Goal: Task Accomplishment & Management: Use online tool/utility

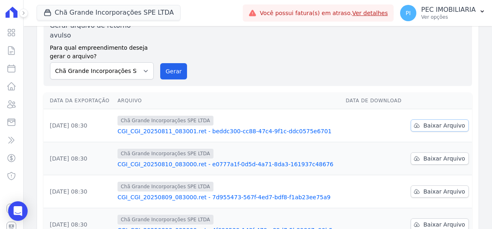
scroll to position [81, 0]
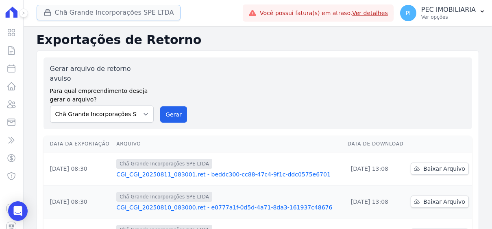
click at [96, 5] on button "Chã Grande Incorporações SPE LTDA" at bounding box center [109, 12] width 144 height 15
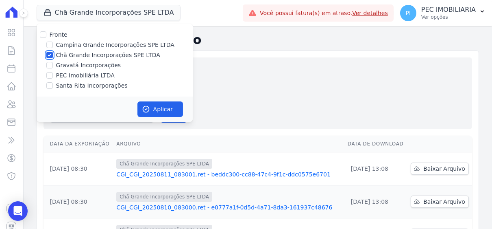
click at [51, 54] on input "Chã Grande Incorporações SPE LTDA" at bounding box center [49, 55] width 7 height 7
checkbox input "false"
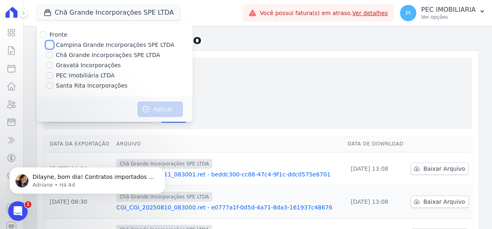
click at [51, 45] on input "Campina Grande Incorporações SPE LTDA" at bounding box center [49, 44] width 7 height 7
checkbox input "true"
click at [163, 109] on button "Aplicar" at bounding box center [160, 108] width 46 height 15
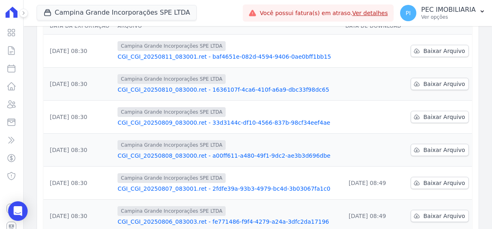
scroll to position [122, 0]
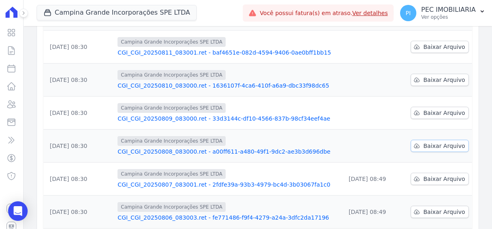
click at [432, 142] on span "Baixar Arquivo" at bounding box center [444, 146] width 42 height 8
click at [428, 109] on span "Baixar Arquivo" at bounding box center [444, 113] width 42 height 8
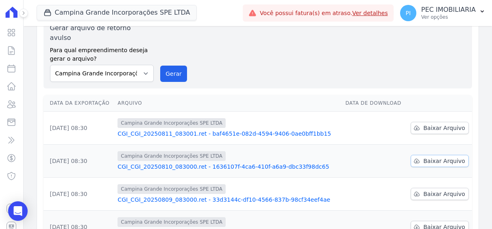
click at [432, 157] on span "Baixar Arquivo" at bounding box center [444, 161] width 42 height 8
click at [438, 124] on span "Baixar Arquivo" at bounding box center [444, 128] width 42 height 8
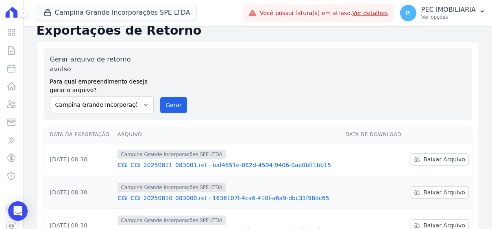
scroll to position [0, 0]
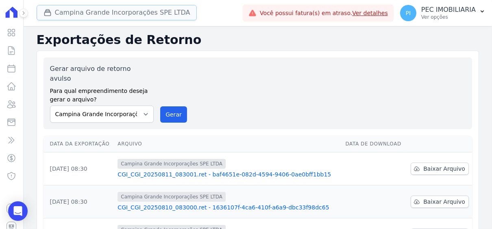
click at [131, 15] on button "Campina Grande Incorporações SPE LTDA" at bounding box center [117, 12] width 161 height 15
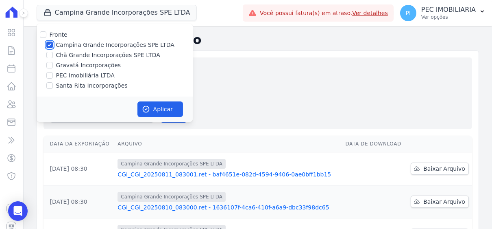
click at [50, 45] on input "Campina Grande Incorporações SPE LTDA" at bounding box center [49, 44] width 7 height 7
checkbox input "false"
click at [48, 53] on input "Chã Grande Incorporações SPE LTDA" at bounding box center [49, 55] width 7 height 7
checkbox input "true"
click at [153, 106] on button "Aplicar" at bounding box center [160, 108] width 46 height 15
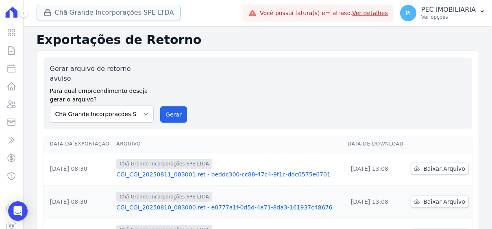
click at [107, 15] on button "Chã Grande Incorporações SPE LTDA" at bounding box center [109, 12] width 144 height 15
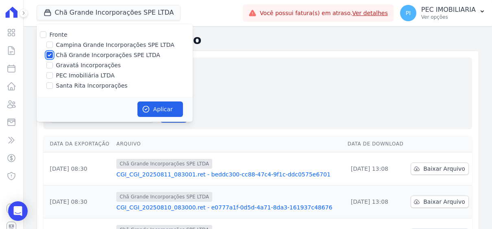
click at [49, 54] on input "Chã Grande Incorporações SPE LTDA" at bounding box center [49, 55] width 7 height 7
checkbox input "false"
click at [50, 84] on input "Santa Rita Incorporações" at bounding box center [49, 85] width 7 height 7
checkbox input "true"
click at [143, 106] on icon "button" at bounding box center [146, 109] width 8 height 8
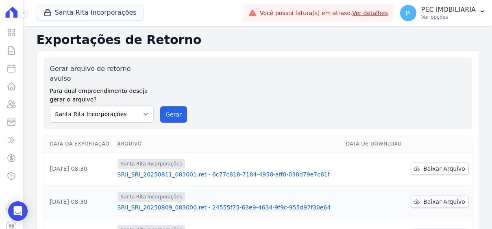
scroll to position [81, 0]
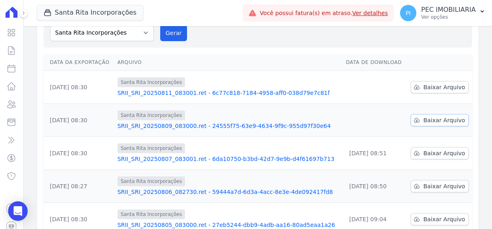
click at [432, 116] on span "Baixar Arquivo" at bounding box center [444, 120] width 42 height 8
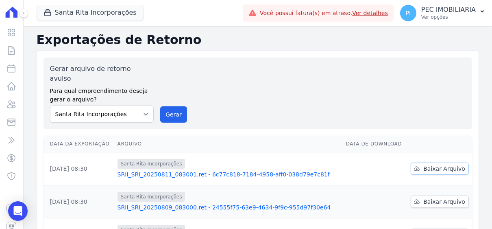
click at [438, 164] on span "Baixar Arquivo" at bounding box center [444, 168] width 42 height 8
click at [74, 16] on button "Santa Rita Incorporações" at bounding box center [90, 12] width 107 height 15
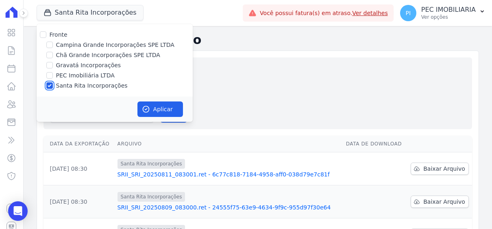
click at [50, 87] on input "Santa Rita Incorporações" at bounding box center [49, 85] width 7 height 7
checkbox input "false"
click at [49, 62] on input "Gravatá Incorporações" at bounding box center [49, 65] width 7 height 7
checkbox input "true"
click at [157, 106] on button "Aplicar" at bounding box center [160, 108] width 46 height 15
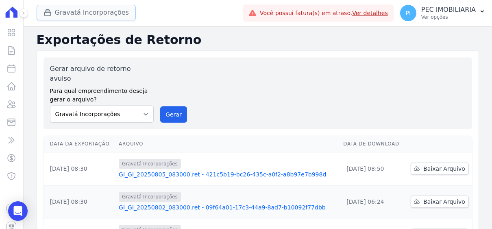
click at [67, 15] on button "Gravatá Incorporações" at bounding box center [86, 12] width 99 height 15
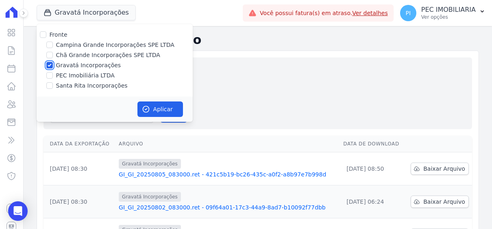
click at [48, 67] on input "Gravatá Incorporações" at bounding box center [49, 65] width 7 height 7
checkbox input "false"
click at [52, 88] on div "Santa Rita Incorporações" at bounding box center [115, 85] width 156 height 9
click at [51, 85] on input "Santa Rita Incorporações" at bounding box center [49, 85] width 7 height 7
checkbox input "true"
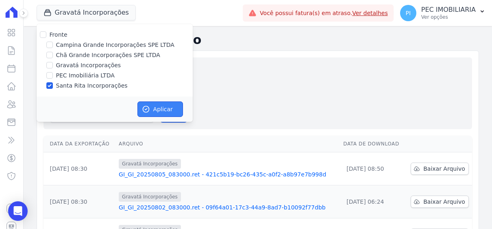
click at [172, 111] on button "Aplicar" at bounding box center [160, 108] width 46 height 15
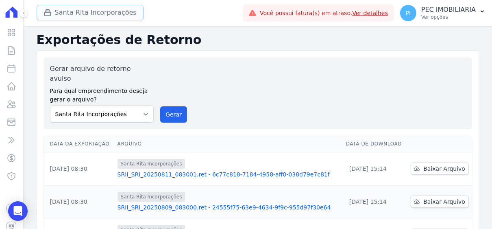
click at [99, 13] on button "Santa Rita Incorporações" at bounding box center [90, 12] width 107 height 15
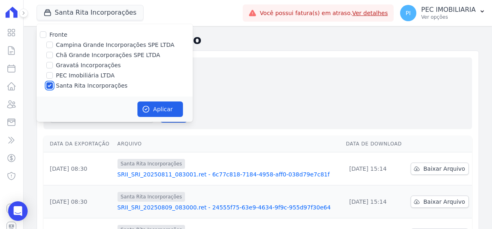
click at [50, 83] on input "Santa Rita Incorporações" at bounding box center [49, 85] width 7 height 7
checkbox input "false"
click at [50, 50] on div "Fronte Campina Grande Incorporações SPE LTDA Chã Grande Incorporações SPE LTDA …" at bounding box center [115, 60] width 156 height 72
click at [51, 54] on input "Chã Grande Incorporações SPE LTDA" at bounding box center [49, 55] width 7 height 7
checkbox input "true"
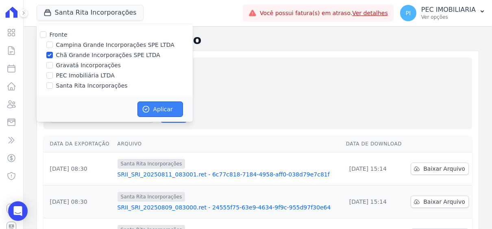
click at [175, 104] on button "Aplicar" at bounding box center [160, 108] width 46 height 15
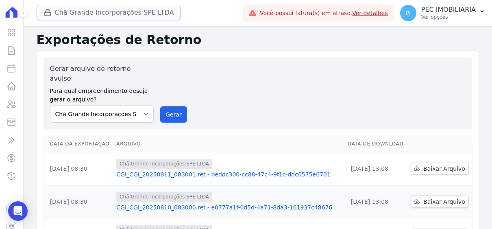
click at [99, 14] on button "Chã Grande Incorporações SPE LTDA" at bounding box center [109, 12] width 144 height 15
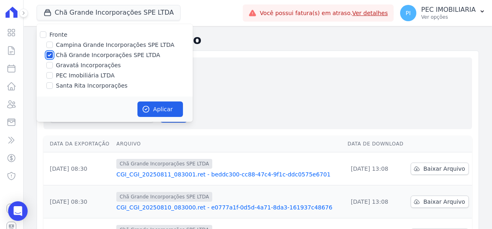
click at [49, 56] on input "Chã Grande Incorporações SPE LTDA" at bounding box center [49, 55] width 7 height 7
click at [48, 56] on input "Chã Grande Incorporações SPE LTDA" at bounding box center [49, 55] width 7 height 7
checkbox input "true"
click at [162, 112] on button "Aplicar" at bounding box center [160, 108] width 46 height 15
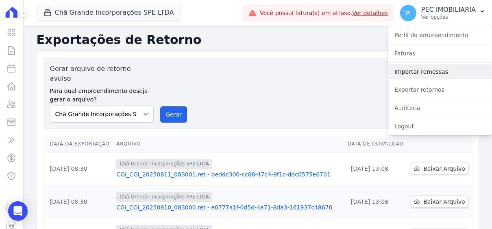
click at [424, 73] on link "Importar remessas" at bounding box center [440, 71] width 104 height 15
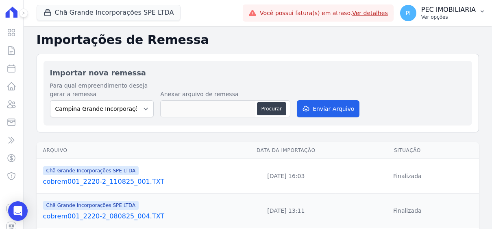
click at [482, 7] on button "PI PEC IMOBILIARIA Ver opções" at bounding box center [443, 13] width 98 height 23
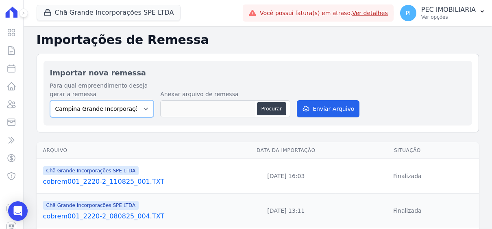
click at [148, 104] on select "Campina Grande Incorporações SPE LTDA Chã Grande Incorporações SPE LTDA Gravatá…" at bounding box center [102, 108] width 104 height 17
select select "fada966b-1e94-4a5a-a03a-a068354f70e7"
click at [50, 100] on select "Campina Grande Incorporações SPE LTDA Chã Grande Incorporações SPE LTDA Gravatá…" at bounding box center [102, 108] width 104 height 17
click at [262, 109] on button "Procurar" at bounding box center [271, 108] width 29 height 13
type input "cobrem001_2220-2_110825_002.TXT"
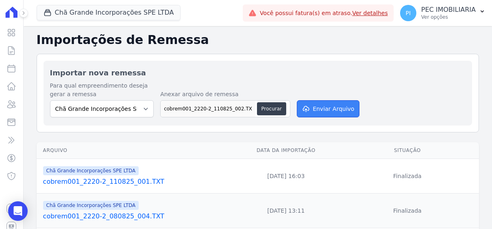
click at [332, 109] on button "Enviar Arquivo" at bounding box center [328, 108] width 63 height 17
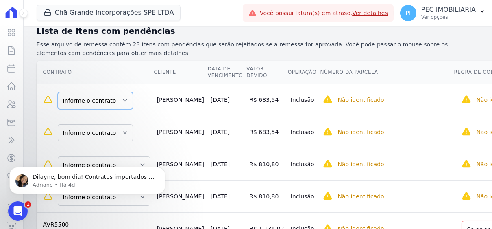
click at [120, 92] on select "Informe o contrato AVR6275 AVR6280" at bounding box center [95, 100] width 75 height 17
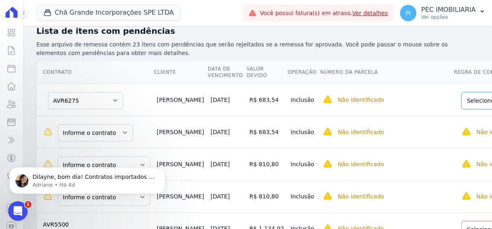
click at [100, 124] on select "Informe o contrato AVR6275 AVR6280" at bounding box center [95, 132] width 75 height 17
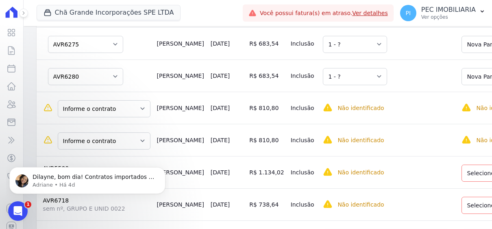
scroll to position [203, 0]
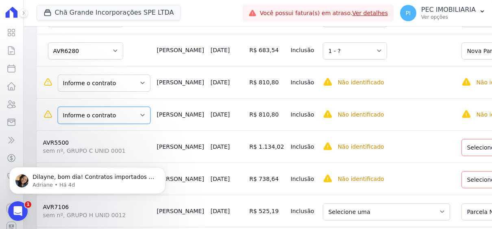
click at [133, 107] on select "Informe o contrato Quadra A - LOTE 0002 Quadra A - LOTE 0010" at bounding box center [104, 115] width 93 height 17
click at [81, 74] on select "Informe o contrato Quadra A - LOTE 0002 Quadra A - LOTE 0010" at bounding box center [104, 82] width 93 height 17
click at [154, 98] on td "[PERSON_NAME]" at bounding box center [181, 114] width 54 height 32
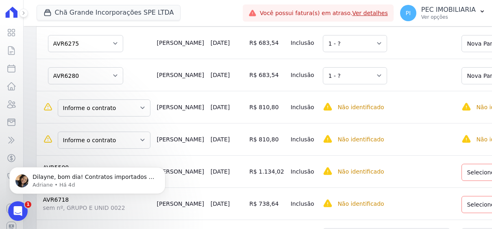
scroll to position [122, 0]
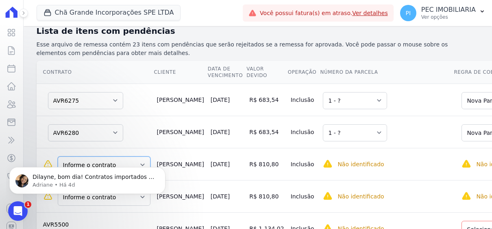
click at [127, 156] on select "Informe o contrato Quadra A - LOTE 0002 Quadra A - LOTE 0010" at bounding box center [104, 164] width 93 height 17
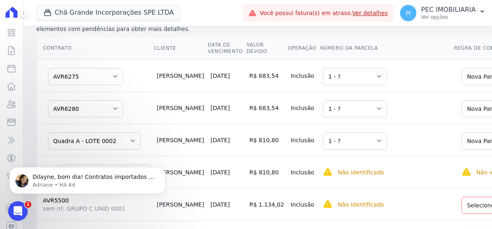
scroll to position [163, 0]
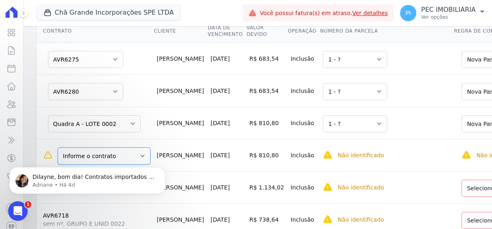
click at [138, 147] on select "Informe o contrato Quadra A - LOTE 0002 Quadra A - LOTE 0010" at bounding box center [104, 155] width 93 height 17
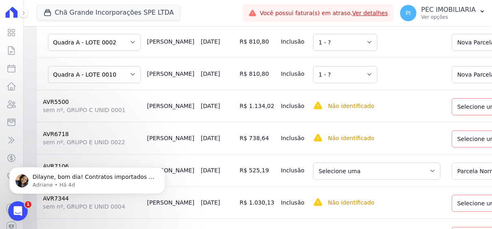
scroll to position [203, 0]
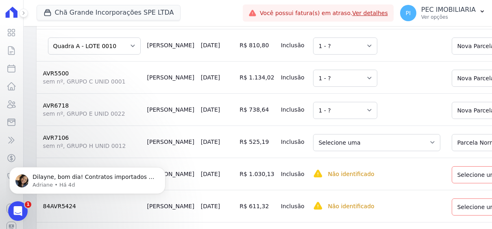
scroll to position [284, 0]
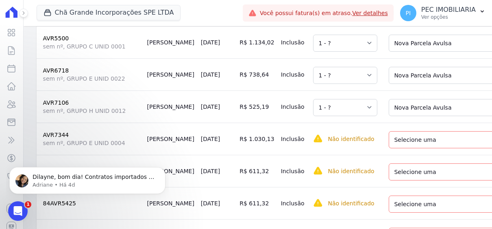
scroll to position [325, 0]
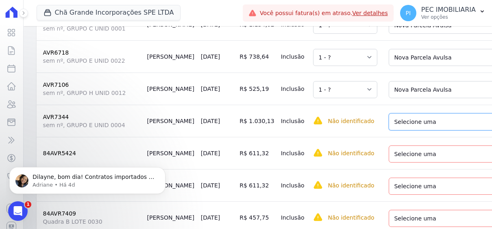
click at [451, 113] on select "Selecione uma Nova Parcela Avulsa Parcela Avulsa Existente Parcela Normal (60 X…" at bounding box center [449, 121] width 121 height 17
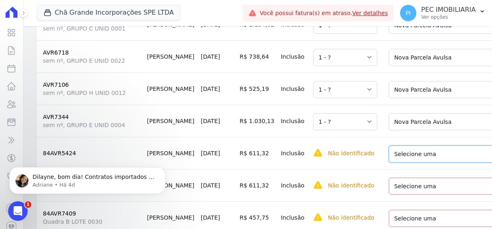
click at [449, 145] on select "Selecione uma Nova Parcela Avulsa Parcela Avulsa Existente Parcela Normal (60 X…" at bounding box center [447, 153] width 116 height 17
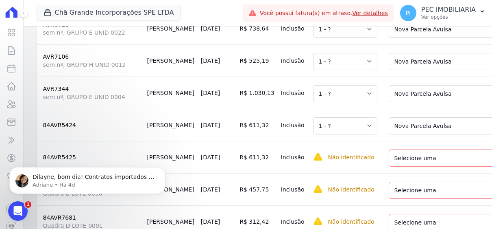
scroll to position [366, 0]
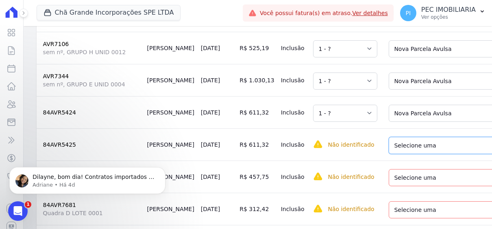
click at [448, 137] on select "Selecione uma Nova Parcela Avulsa Parcela Avulsa Existente Parcela Normal (60 X…" at bounding box center [447, 145] width 116 height 17
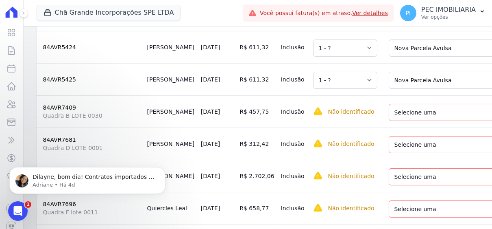
scroll to position [447, 0]
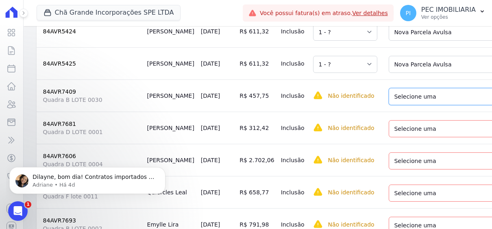
click at [449, 88] on select "Selecione uma Nova Parcela Avulsa Parcela Avulsa Existente Parcela Normal (60 X…" at bounding box center [449, 96] width 121 height 17
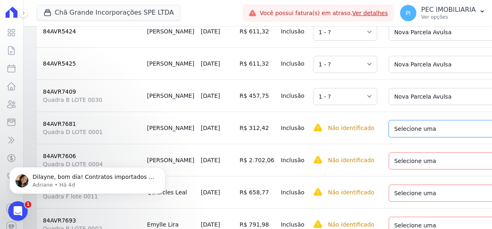
click at [450, 120] on select "Selecione uma Nova Parcela Avulsa Parcela Avulsa Existente Parcela Normal (143 …" at bounding box center [448, 128] width 119 height 17
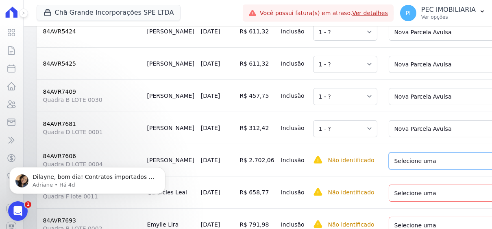
click at [448, 152] on select "Selecione uma Nova Parcela Avulsa Parcela Avulsa Existente Sinal (4 X R$ 13,98)…" at bounding box center [449, 160] width 121 height 17
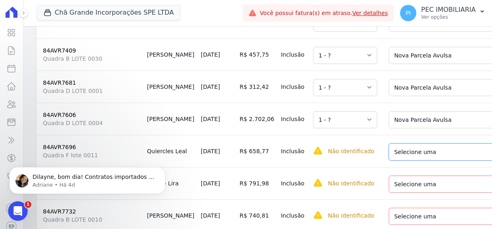
click at [447, 143] on select "Selecione uma Nova Parcela Avulsa Parcela Avulsa Existente Sinal (2 X R$ 33,94)…" at bounding box center [451, 151] width 124 height 17
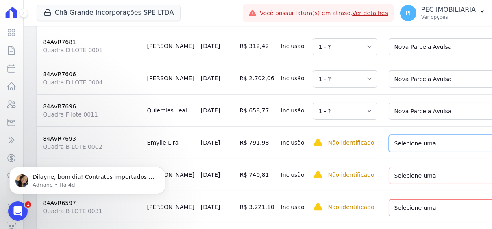
click at [442, 135] on select "Selecione uma Nova Parcela Avulsa Parcela Avulsa Existente Sinal (5 X R$ 99,85)…" at bounding box center [451, 143] width 124 height 17
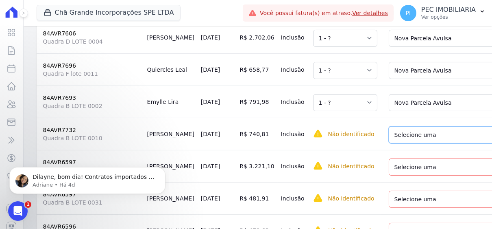
click at [436, 126] on select "Selecione uma Nova Parcela Avulsa Parcela Avulsa Existente Parcela Normal (143 …" at bounding box center [451, 134] width 124 height 17
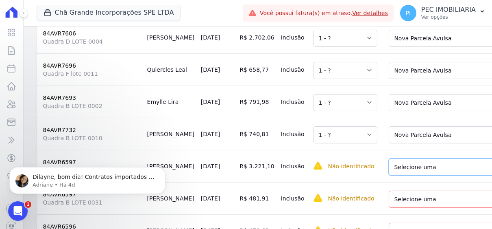
click at [436, 158] on select "Selecione uma Nova Parcela Avulsa Parcela Avulsa Existente Sinal (3 X R$ 19,97)…" at bounding box center [448, 166] width 119 height 17
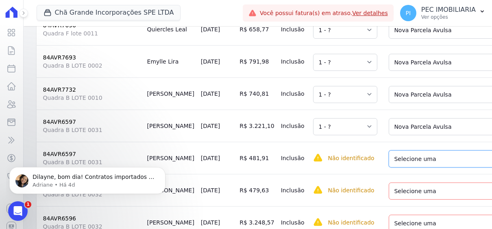
click at [427, 150] on select "Selecione uma Nova Parcela Avulsa Parcela Avulsa Existente Sinal (3 X R$ 19,97)…" at bounding box center [448, 158] width 119 height 17
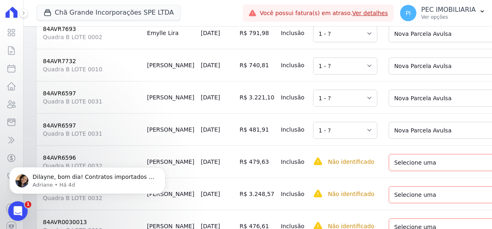
scroll to position [651, 0]
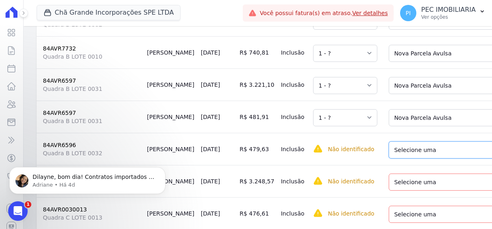
click at [431, 141] on select "Selecione uma Nova Parcela Avulsa Parcela Avulsa Existente Sinal (3 X R$ 17,97)…" at bounding box center [448, 149] width 119 height 17
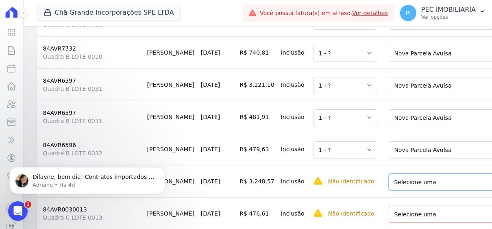
click at [427, 173] on select "Selecione uma Nova Parcela Avulsa Parcela Avulsa Existente Sinal (3 X R$ 17,97)…" at bounding box center [448, 181] width 119 height 17
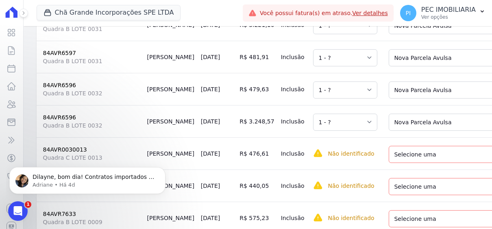
scroll to position [729, 0]
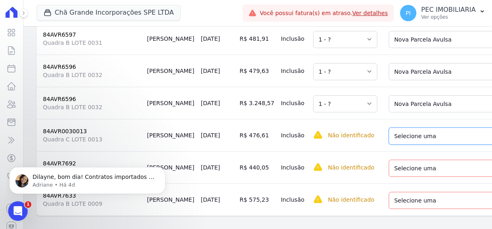
click at [441, 127] on select "Selecione uma Nova Parcela Avulsa Parcela Avulsa Existente Sinal (1 X R$ 29,96)…" at bounding box center [448, 135] width 119 height 17
click at [427, 127] on select "Selecione uma Nova Parcela Avulsa Parcela Avulsa Existente Sinal (1 X R$ 29,96)…" at bounding box center [448, 135] width 119 height 17
click at [434, 127] on select "Selecione uma Nova Parcela Avulsa Parcela Avulsa Existente Sinal (1 X R$ 29,96)…" at bounding box center [448, 135] width 119 height 17
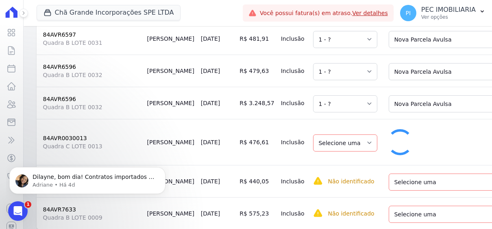
select select "1"
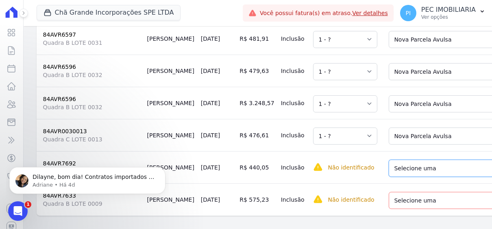
click at [429, 159] on select "Selecione uma Nova Parcela Avulsa Parcela Avulsa Existente Parcela Normal (60 X…" at bounding box center [447, 167] width 116 height 17
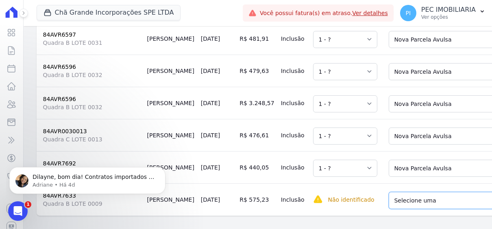
click at [419, 192] on select "Selecione uma Nova Parcela Avulsa Parcela Avulsa Existente Sinal (6 X R$ 13,98)…" at bounding box center [448, 200] width 119 height 17
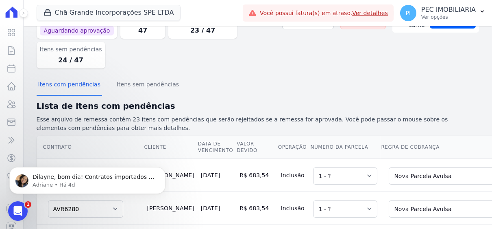
scroll to position [0, 0]
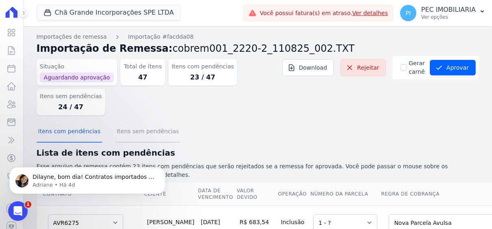
click at [127, 121] on button "Itens sem pendências" at bounding box center [147, 131] width 65 height 21
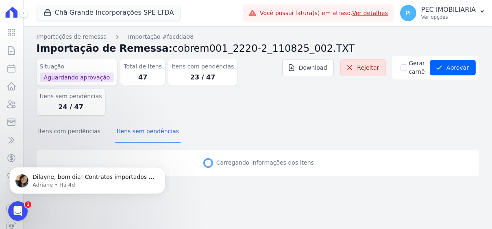
click at [21, 209] on icon "Abertura do Messenger da Intercom" at bounding box center [17, 210] width 13 height 13
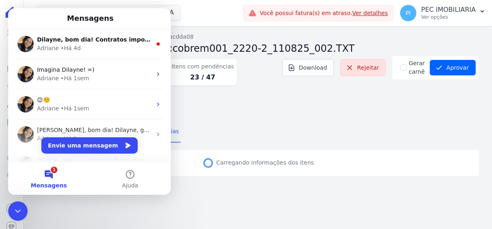
click at [52, 172] on button "1 Mensagens" at bounding box center [48, 178] width 81 height 33
click at [49, 172] on button "1 Mensagens" at bounding box center [48, 178] width 81 height 33
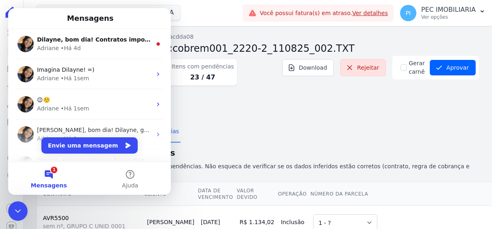
click at [16, 203] on div "Encerramento do Messenger da Intercom" at bounding box center [18, 211] width 20 height 20
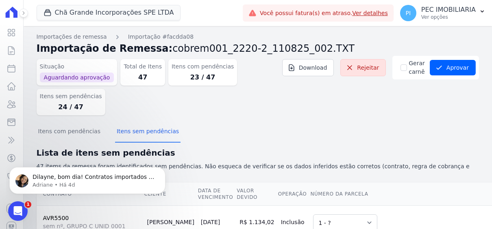
click at [11, 209] on div "Abertura do Messenger da Intercom" at bounding box center [17, 210] width 27 height 27
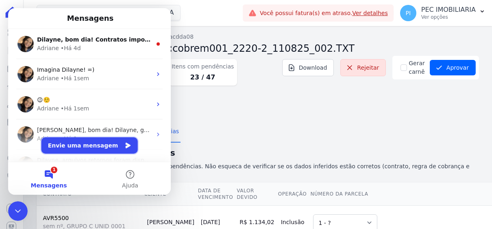
click at [80, 144] on button "Envie uma mensagem" at bounding box center [89, 145] width 96 height 16
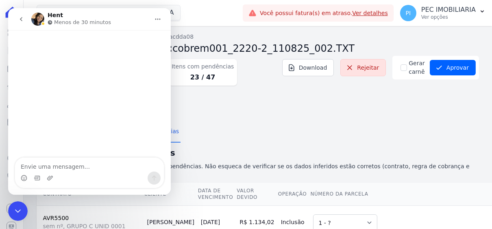
click at [19, 206] on icon "Encerramento do Messenger da Intercom" at bounding box center [18, 210] width 10 height 10
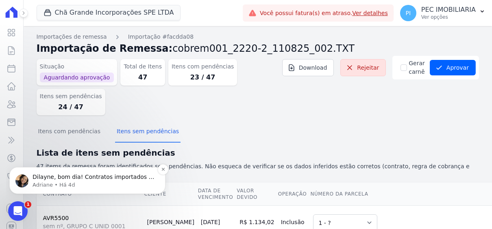
click at [83, 179] on p "Dilayne, bom dia! Contratos importados e ativos na Hent. ; )" at bounding box center [94, 176] width 123 height 8
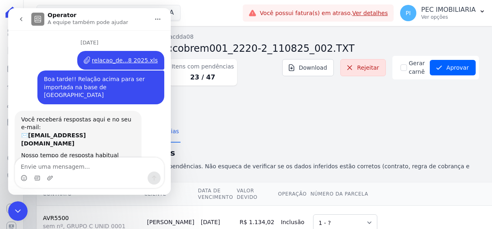
scroll to position [20, 0]
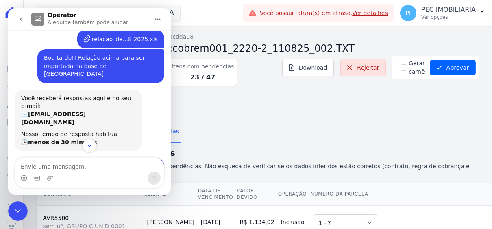
drag, startPoint x: 18, startPoint y: 209, endPoint x: 82, endPoint y: 399, distance: 200.3
click at [18, 209] on icon "Encerramento do Messenger da Intercom" at bounding box center [18, 210] width 10 height 10
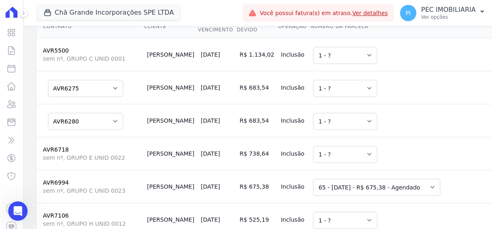
scroll to position [0, 0]
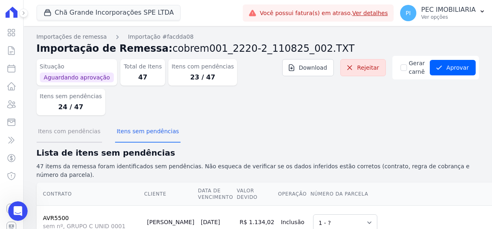
click at [68, 121] on button "Itens com pendências" at bounding box center [69, 131] width 65 height 21
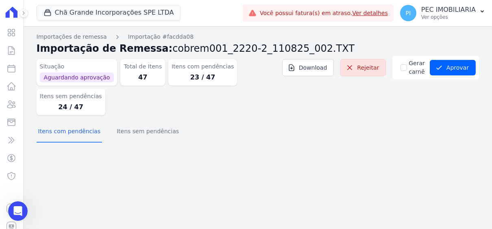
click at [228, 175] on div "Importações de remessa Importação #facdda08 Importação de Remessa: cobrem001_22…" at bounding box center [258, 127] width 469 height 203
click at [140, 121] on button "Itens sem pendências" at bounding box center [147, 131] width 65 height 21
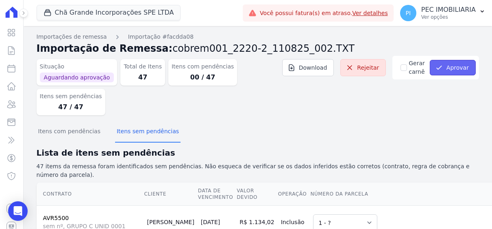
click at [445, 67] on button "Aprovar" at bounding box center [453, 67] width 46 height 15
